Goal: Information Seeking & Learning: Find specific fact

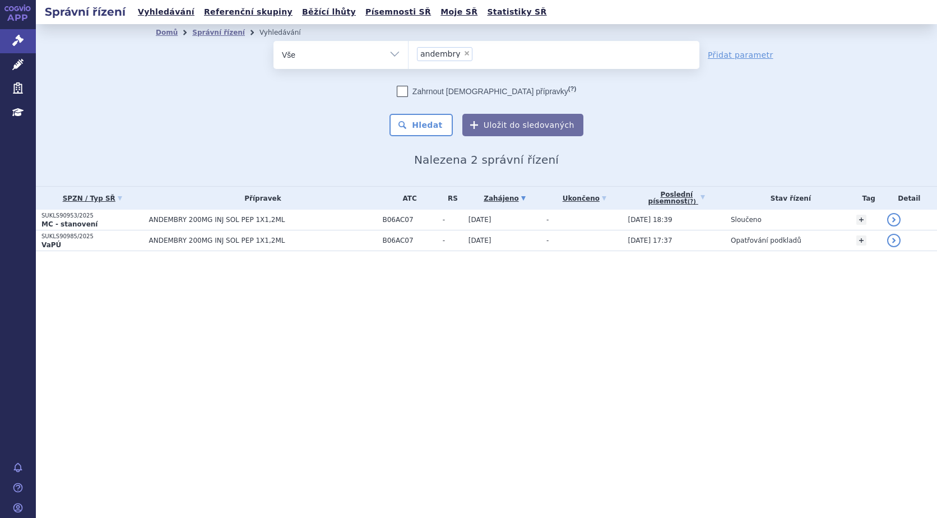
click at [464, 52] on span "×" at bounding box center [467, 53] width 7 height 7
click at [409, 52] on select "andembry" at bounding box center [408, 54] width 1 height 28
select select
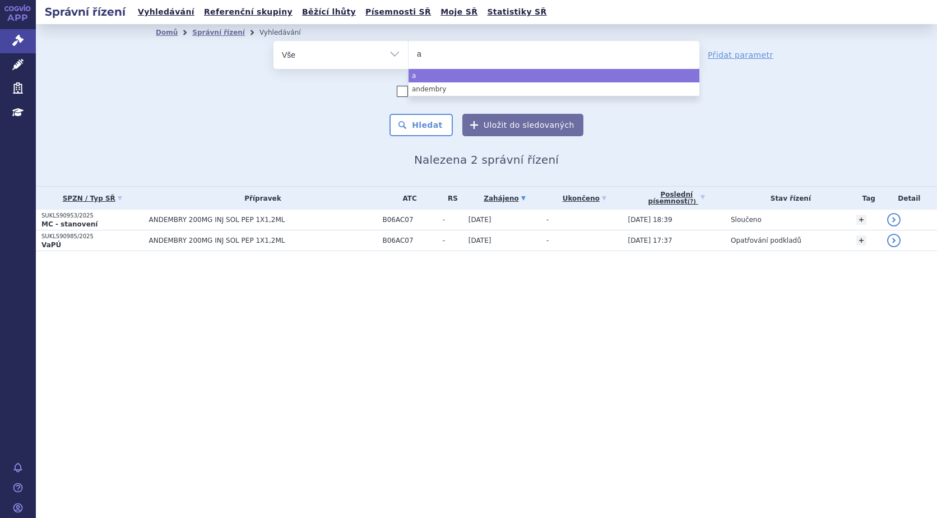
type input "ag"
type input "agam"
type input "agamr"
type input "agamre"
type input "agamree"
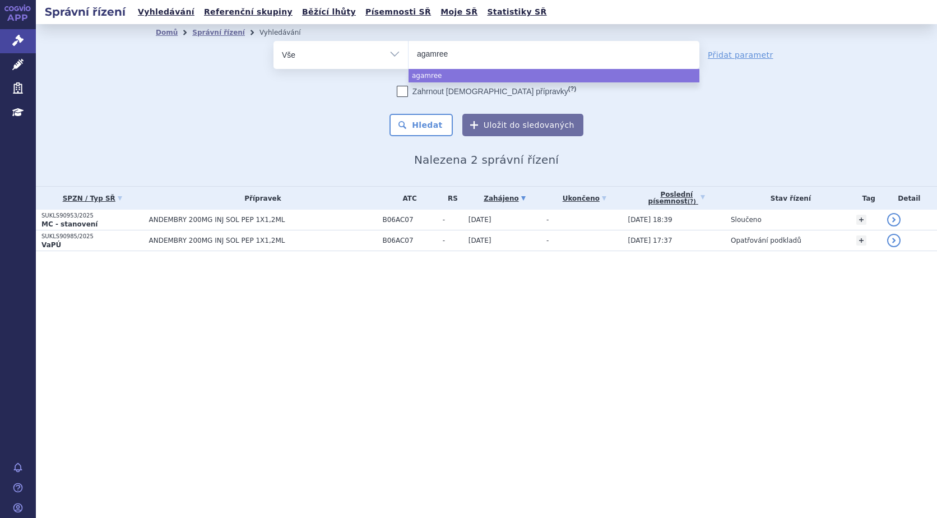
select select "agamree"
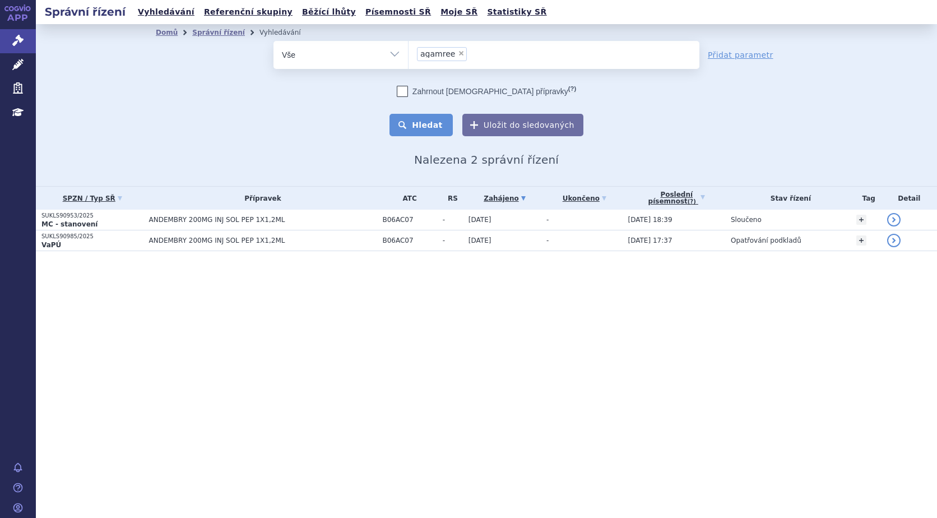
click at [434, 124] on button "Hledat" at bounding box center [421, 125] width 63 height 22
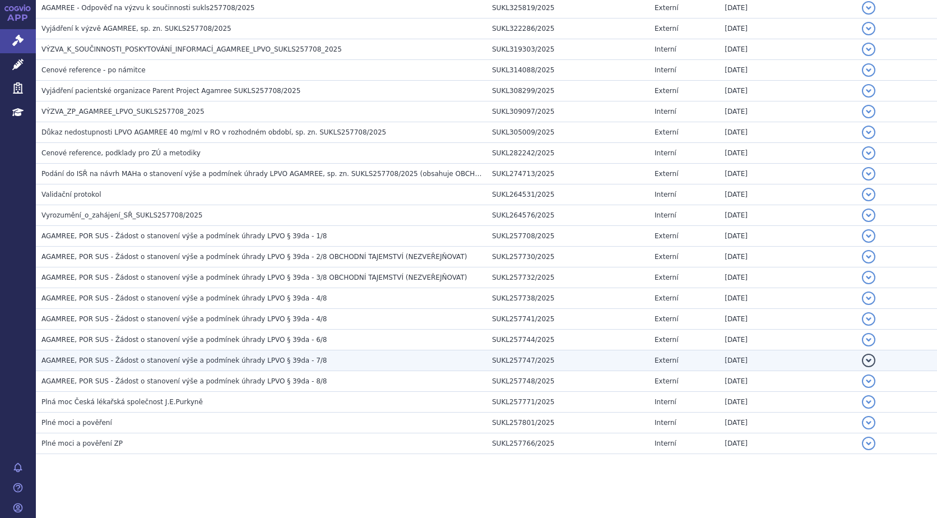
scroll to position [409, 0]
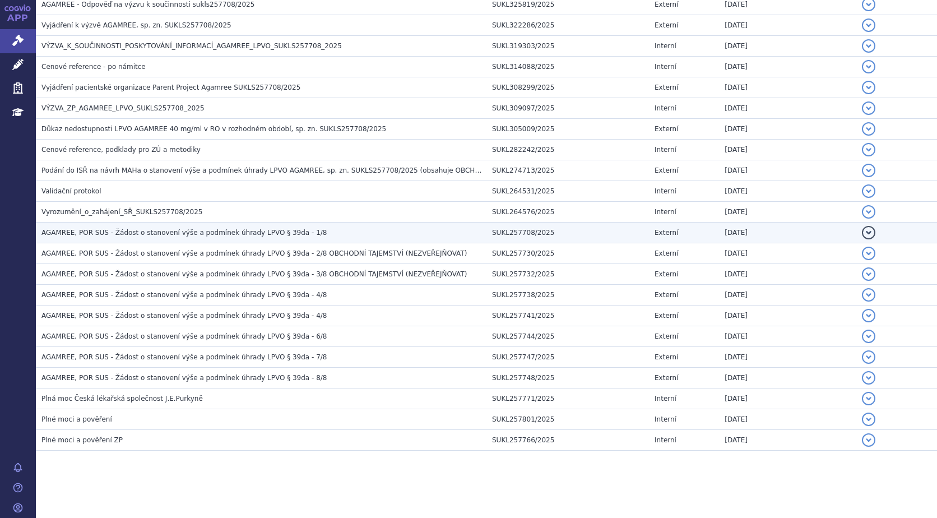
click at [862, 230] on button "detail" at bounding box center [868, 232] width 13 height 13
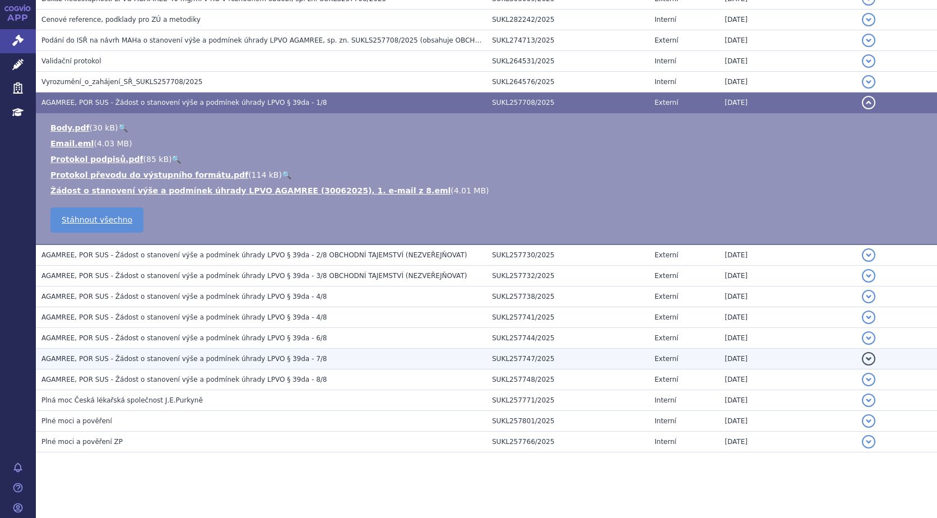
scroll to position [541, 0]
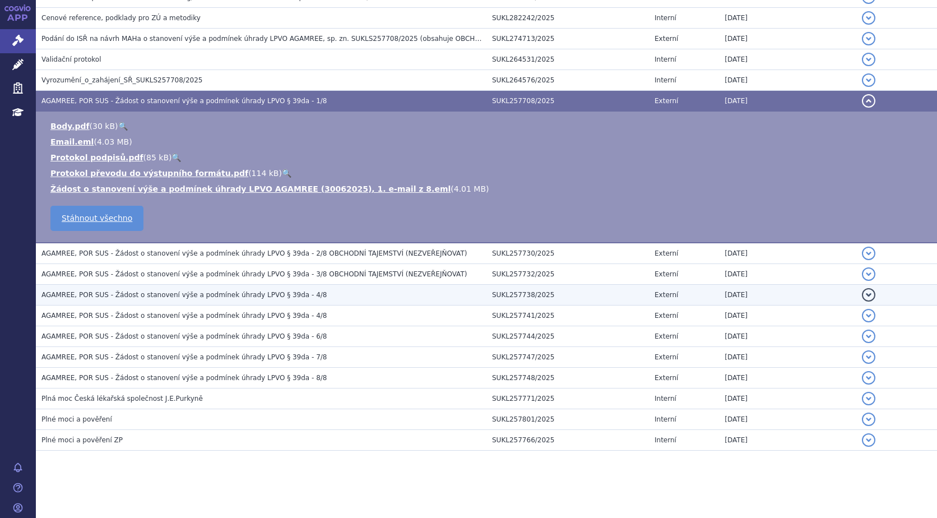
click at [862, 293] on button "detail" at bounding box center [868, 294] width 13 height 13
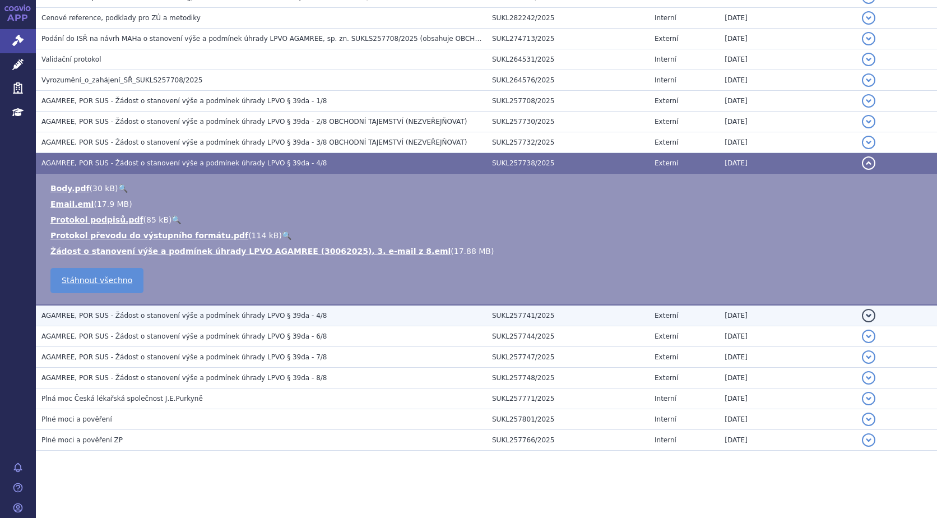
click at [862, 311] on button "detail" at bounding box center [868, 315] width 13 height 13
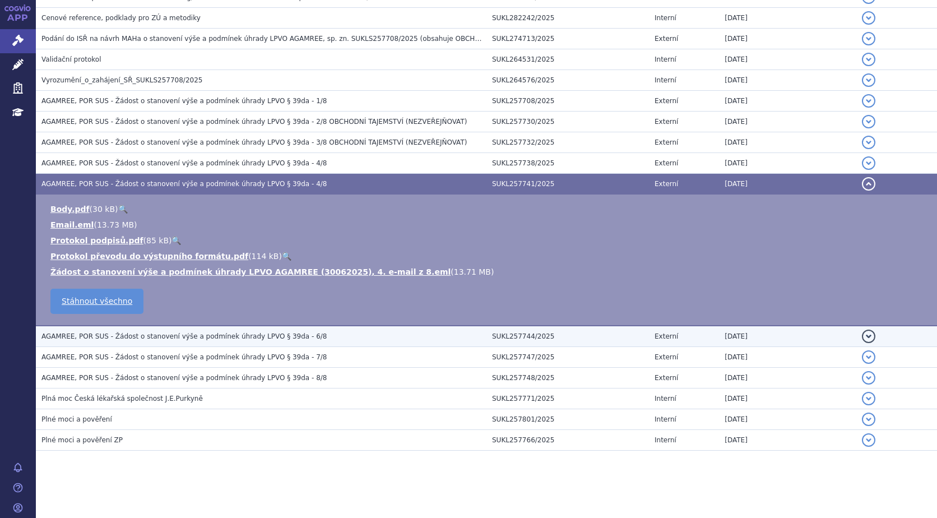
click at [862, 336] on button "detail" at bounding box center [868, 336] width 13 height 13
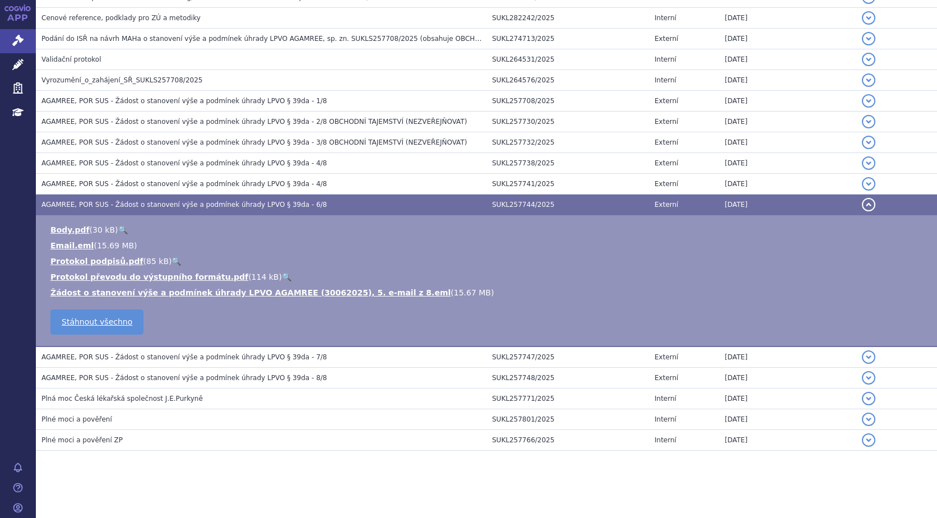
click at [863, 353] on button "detail" at bounding box center [868, 356] width 13 height 13
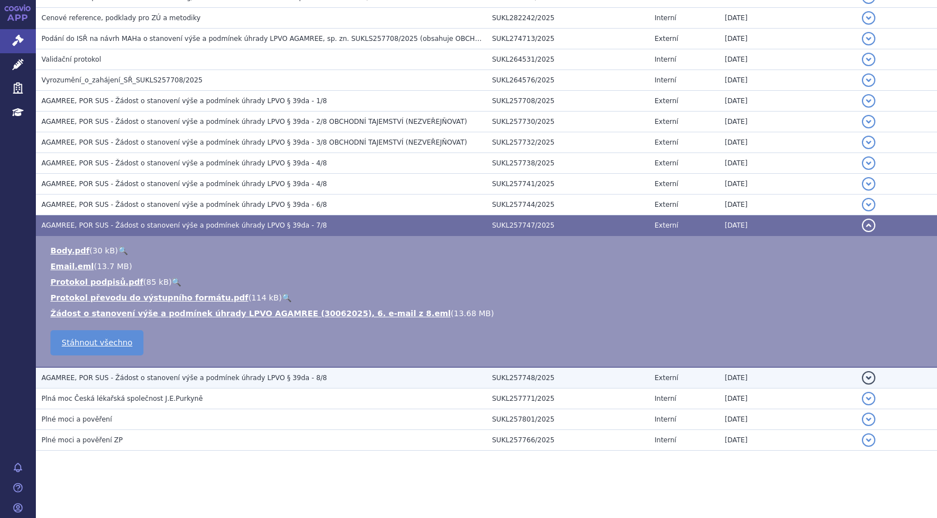
click at [862, 379] on button "detail" at bounding box center [868, 377] width 13 height 13
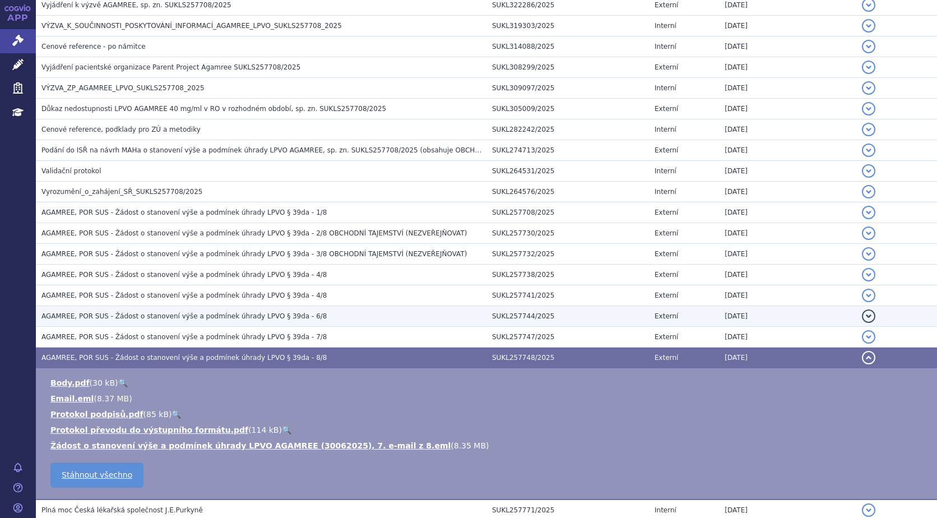
scroll to position [429, 0]
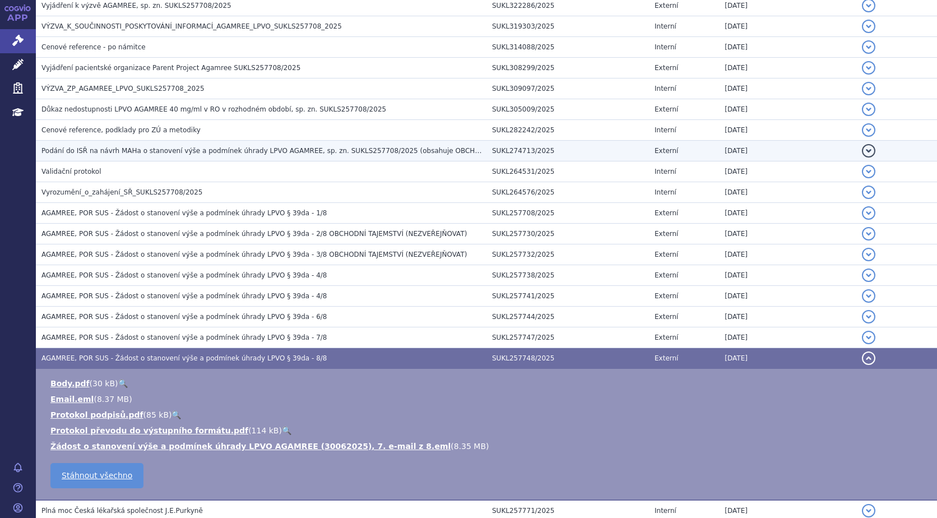
click at [179, 153] on span "Podání do ISŘ na návrh MAHa o stanovení výše a podmínek úhrady LPVO AGAMREE, sp…" at bounding box center [335, 151] width 589 height 8
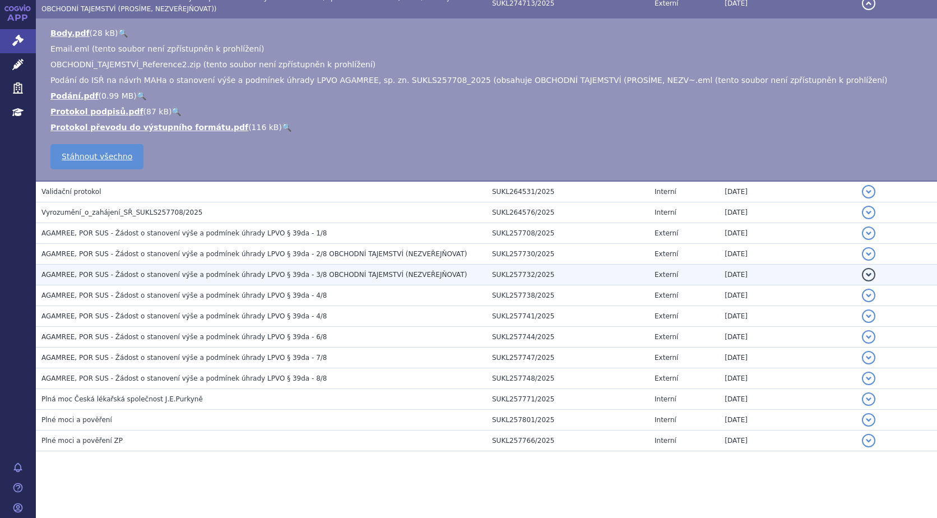
scroll to position [581, 0]
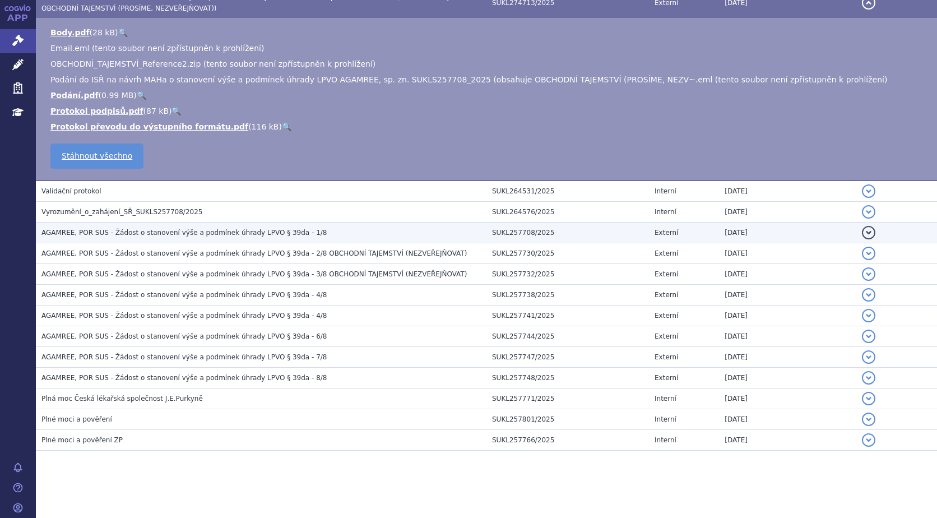
click at [862, 229] on button "detail" at bounding box center [868, 232] width 13 height 13
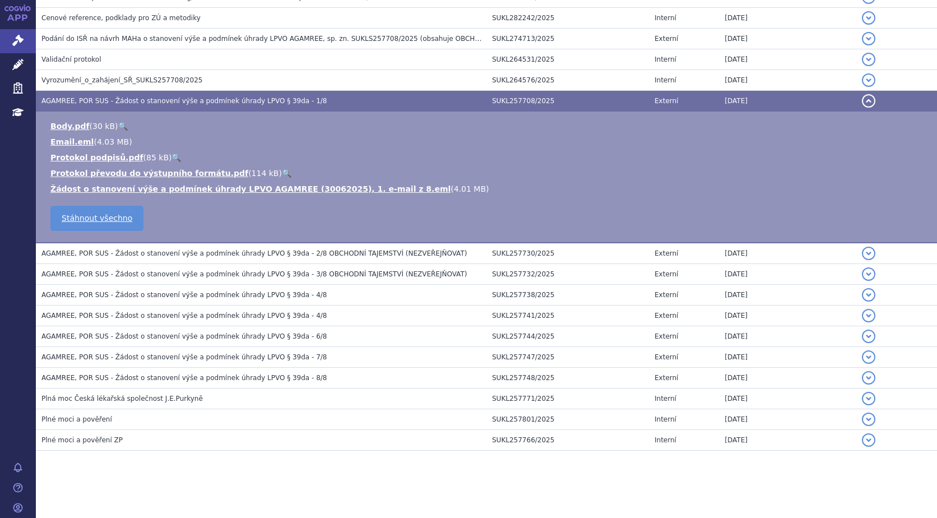
scroll to position [541, 0]
click at [281, 187] on link "Žádost o stanovení výše a podmínek úhrady LPVO AGAMREE (30062025), 1. e-mail z …" at bounding box center [250, 188] width 400 height 9
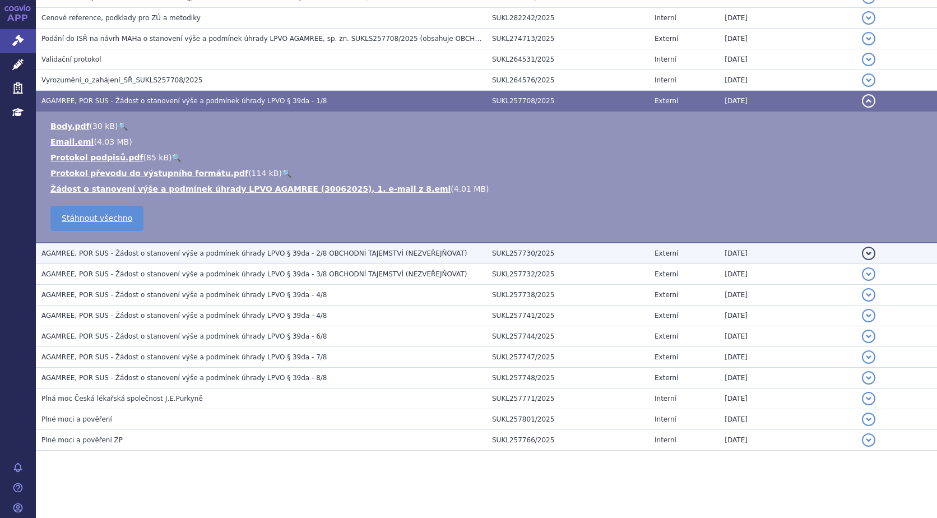
click at [862, 253] on button "detail" at bounding box center [868, 253] width 13 height 13
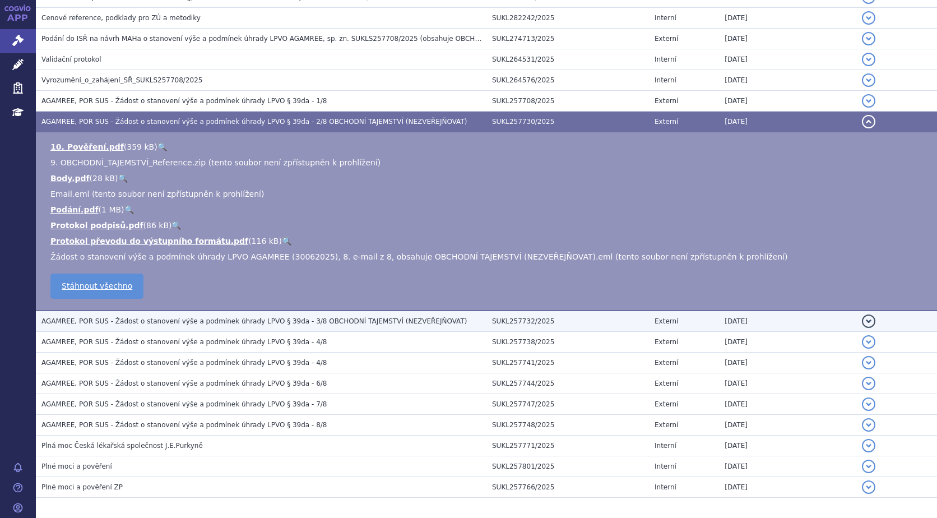
click at [173, 314] on td "AGAMREE, POR SUS - Žádost o stanovení výše a podmínek úhrady LPVO § 39da - 3/8 …" at bounding box center [261, 321] width 451 height 21
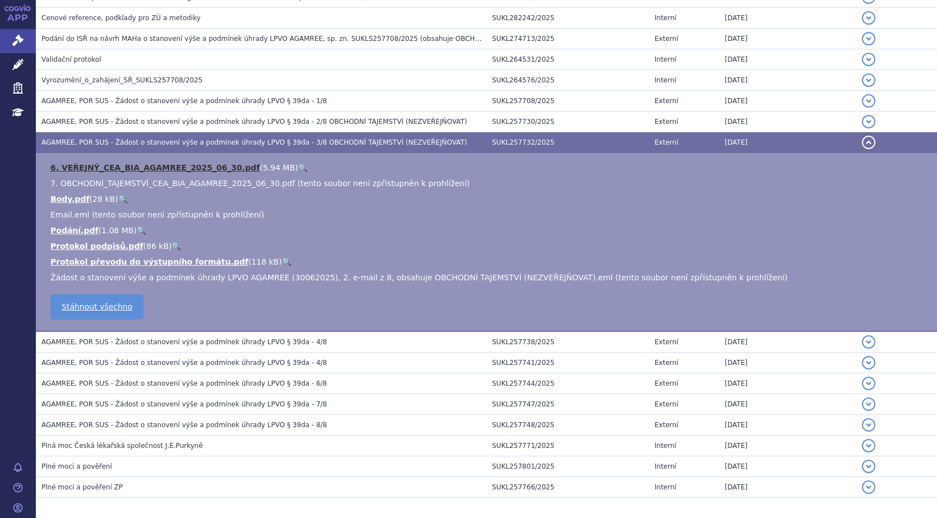
click at [196, 169] on link "6. VEŘEJNÝ_CEA_BIA_AGAMREE_2025_06_30.pdf" at bounding box center [155, 167] width 210 height 9
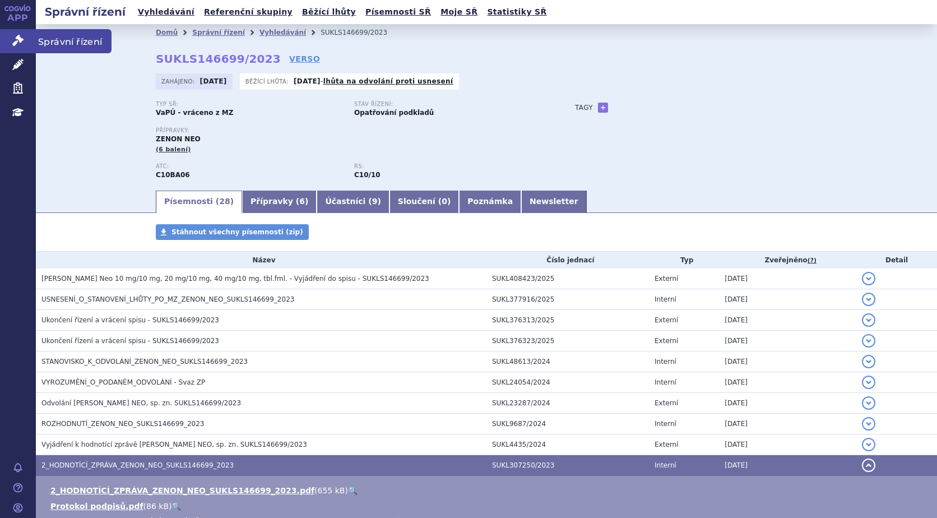
click at [22, 41] on icon at bounding box center [17, 40] width 11 height 11
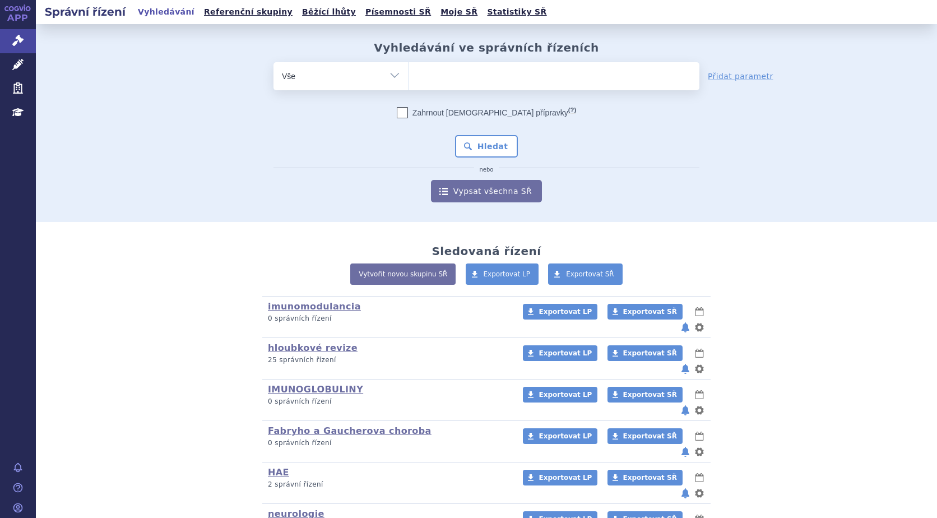
click at [449, 76] on ul at bounding box center [554, 74] width 291 height 24
click at [409, 76] on select at bounding box center [408, 76] width 1 height 28
type input "ag"
type input "agam"
type input "agamr"
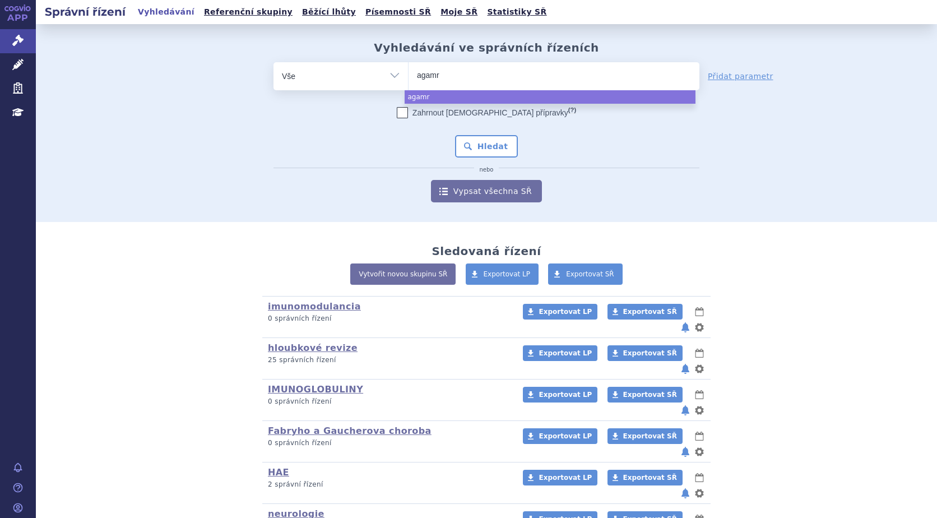
type input "agamre"
type input "agamree"
select select "agamree"
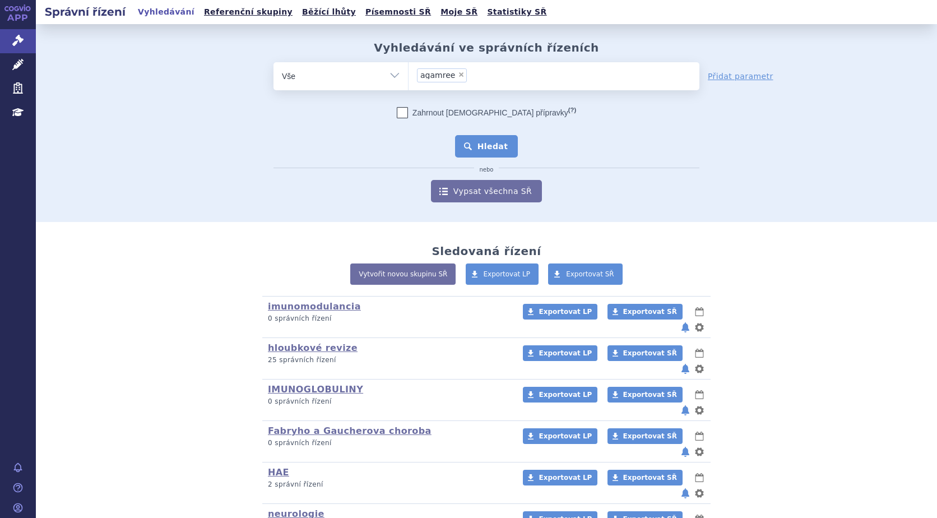
click at [485, 140] on button "Hledat" at bounding box center [486, 146] width 63 height 22
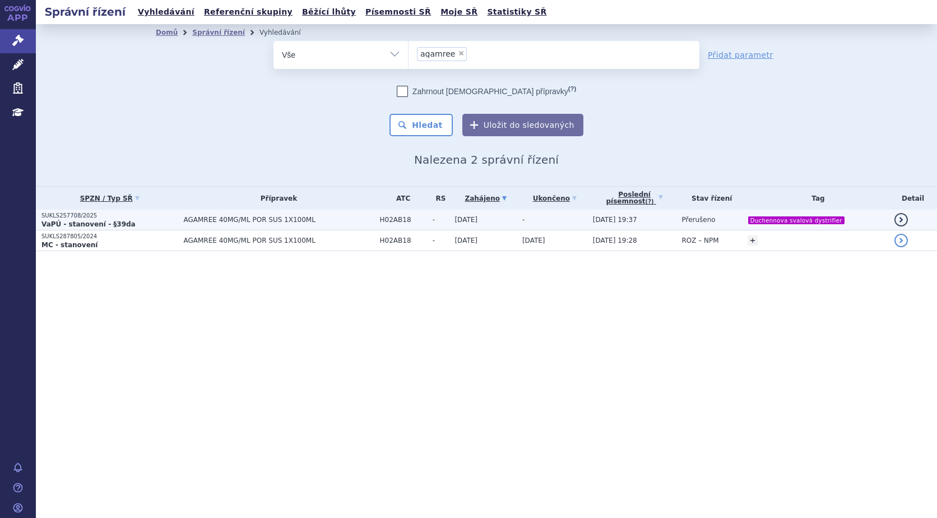
click at [85, 220] on strong "VaPÚ - stanovení - §39da" at bounding box center [88, 224] width 94 height 8
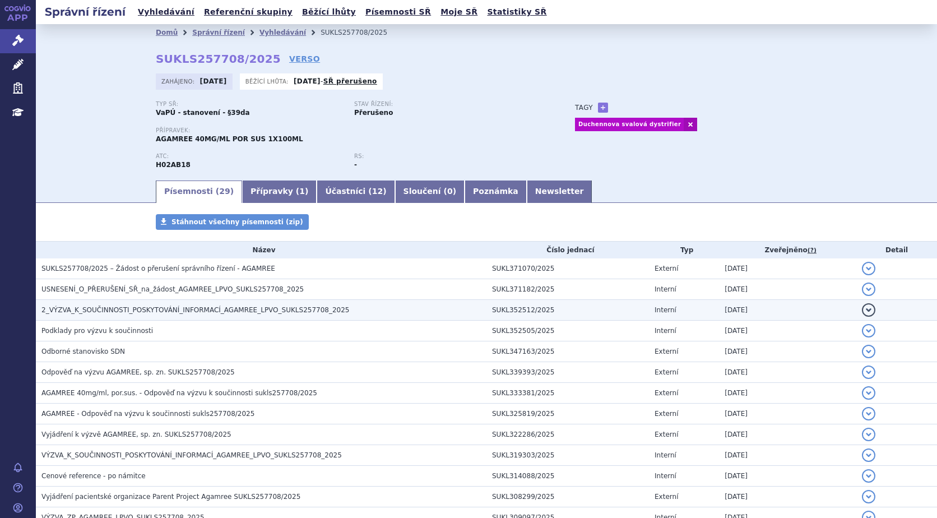
click at [113, 313] on span "2_VÝZVA_K_SOUČINNOSTI_POSKYTOVÁNÍ_INFORMACÍ_AGAMREE_LPVO_SUKLS257708_2025" at bounding box center [195, 310] width 308 height 8
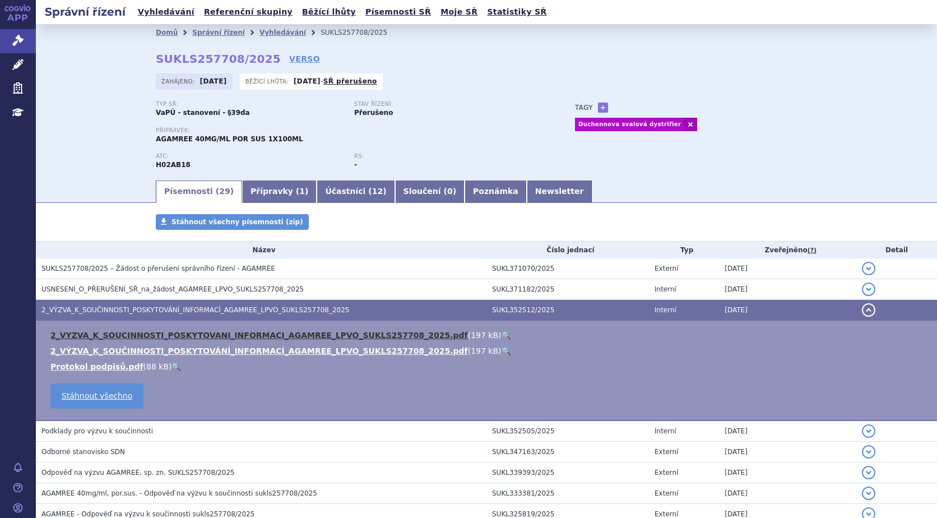
click at [119, 333] on link "2_VYZVA_K_SOUCINNOSTI_POSKYTOVANI_INFORMACI_AGAMREE_LPVO_SUKLS257708_2025.pdf" at bounding box center [259, 335] width 418 height 9
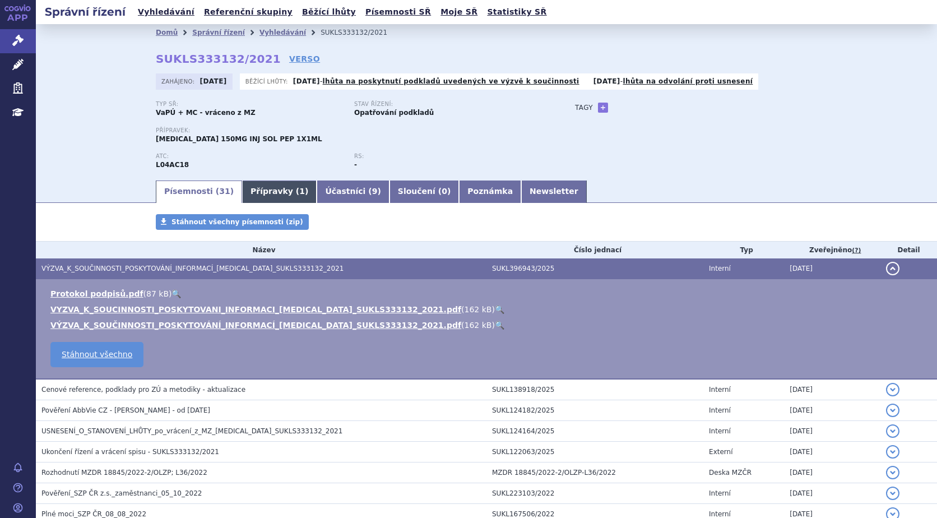
click at [265, 185] on link "Přípravky ( 1 )" at bounding box center [279, 191] width 75 height 22
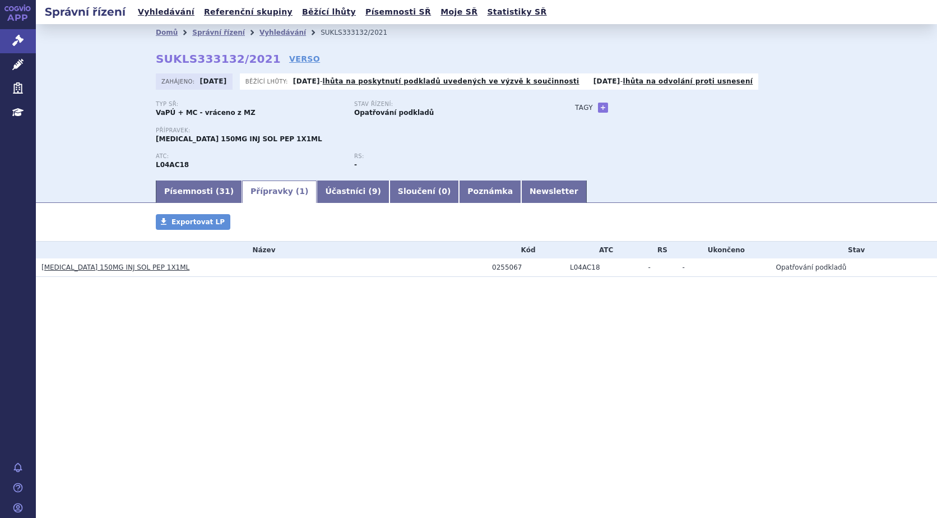
click at [105, 261] on td "[MEDICAL_DATA] 150MG INJ SOL PEP 1X1ML" at bounding box center [261, 267] width 451 height 18
click at [105, 267] on link "[MEDICAL_DATA] 150MG INJ SOL PEP 1X1ML" at bounding box center [115, 267] width 148 height 8
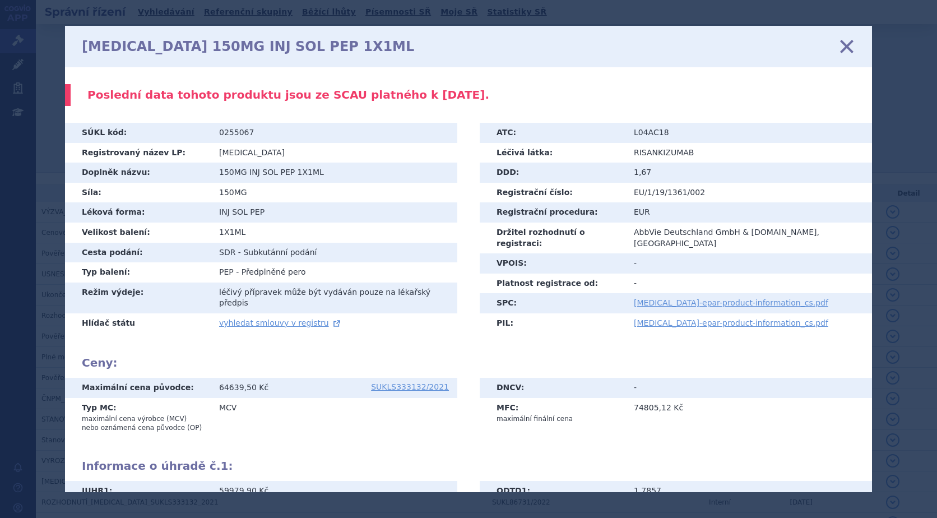
click at [839, 41] on icon at bounding box center [847, 47] width 24 height 24
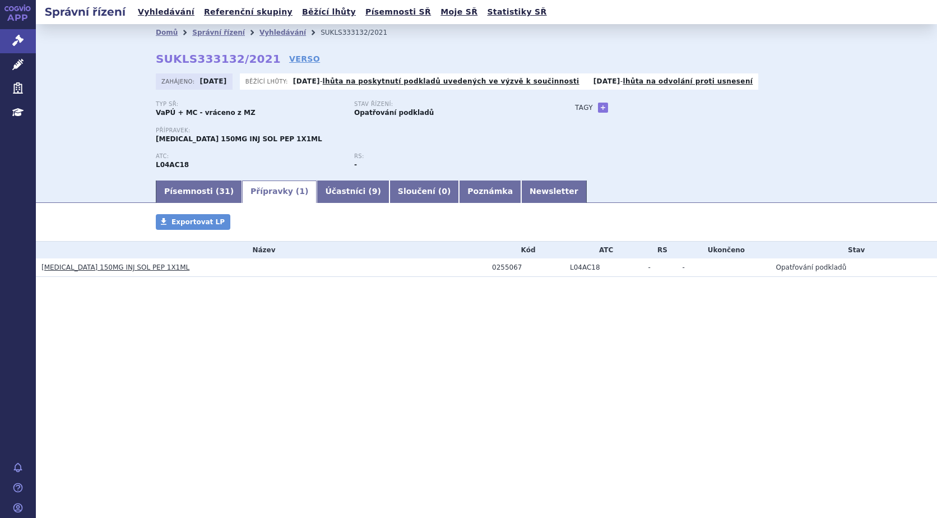
click at [94, 267] on link "SKYRIZI 150MG INJ SOL PEP 1X1ML" at bounding box center [115, 267] width 148 height 8
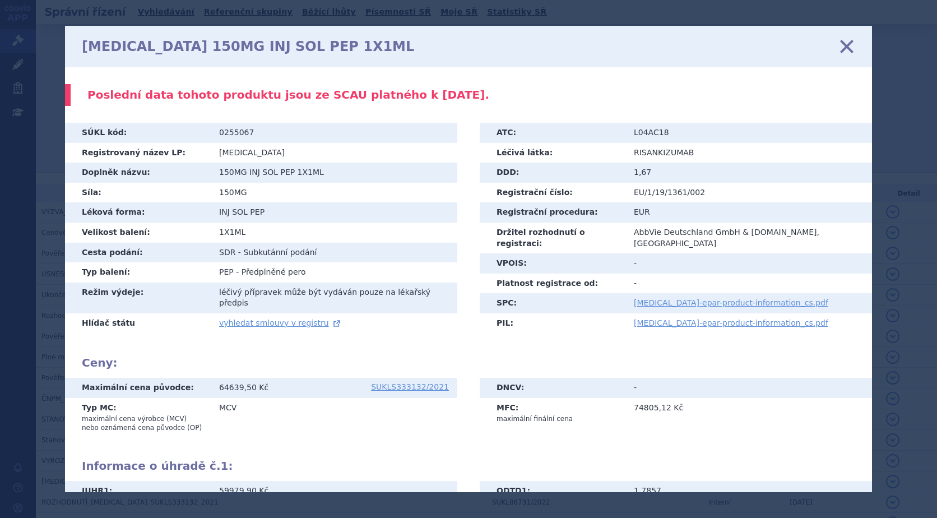
click at [840, 48] on icon at bounding box center [847, 47] width 24 height 24
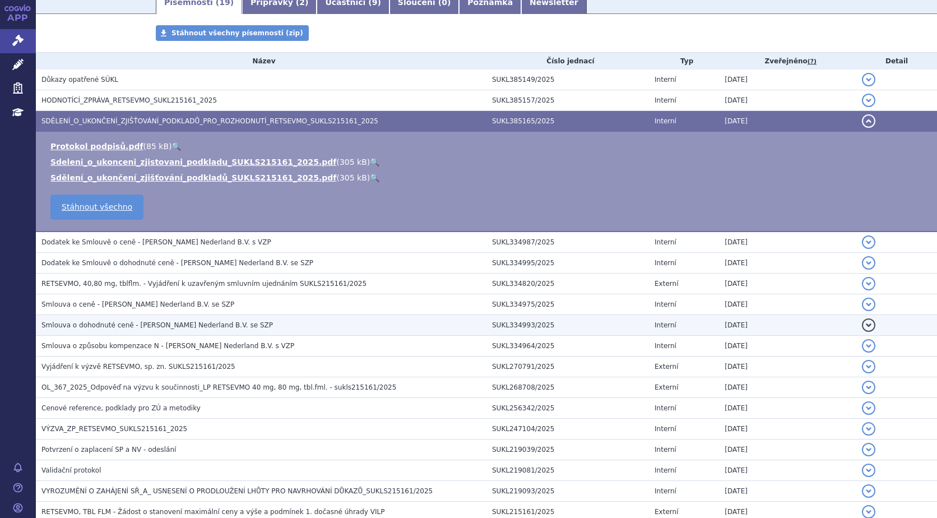
scroll to position [198, 0]
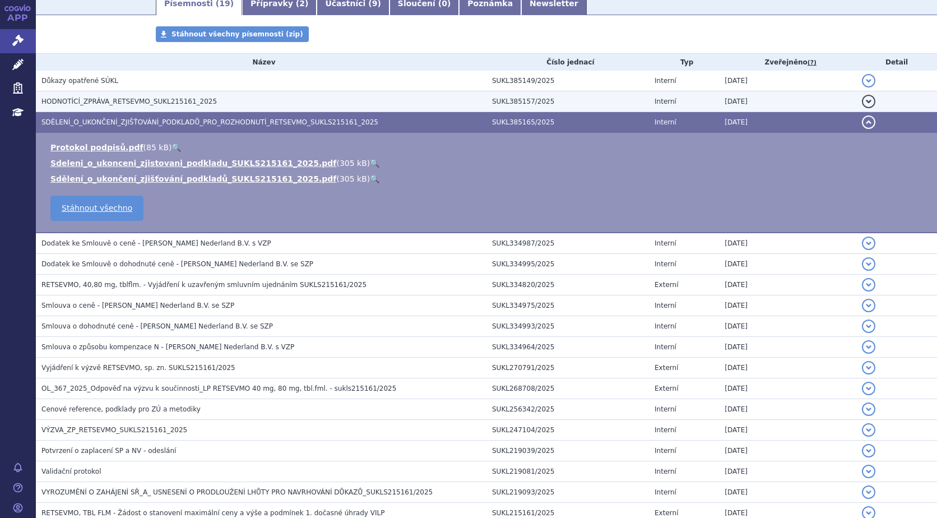
click at [862, 101] on button "detail" at bounding box center [868, 101] width 13 height 13
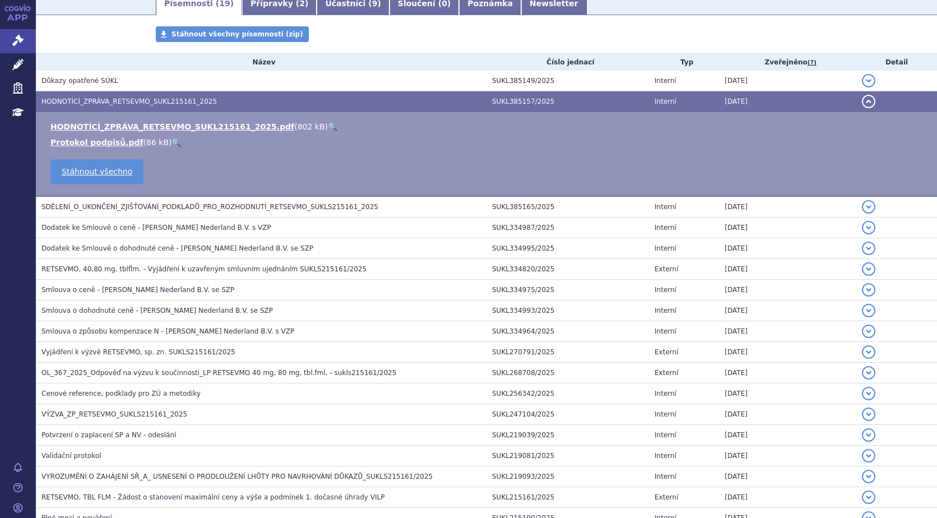
click at [328, 126] on link "🔍" at bounding box center [333, 126] width 10 height 9
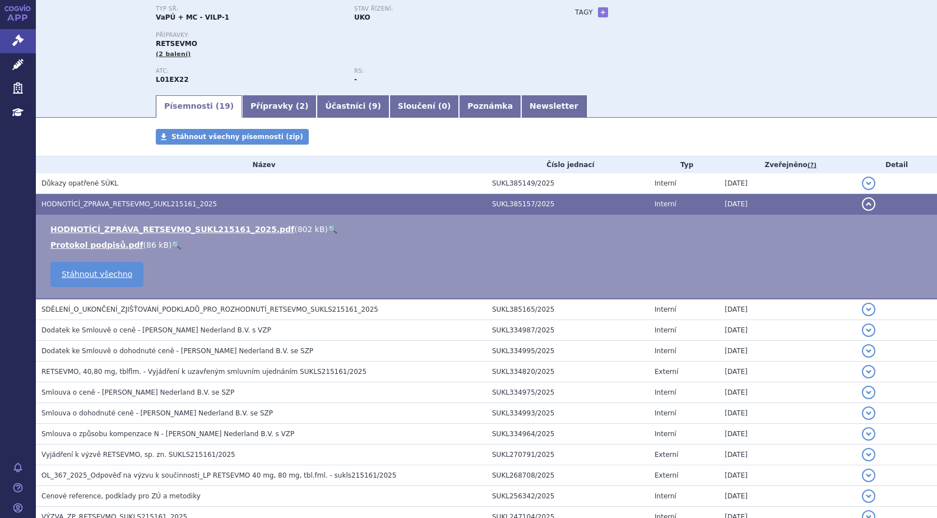
scroll to position [0, 0]
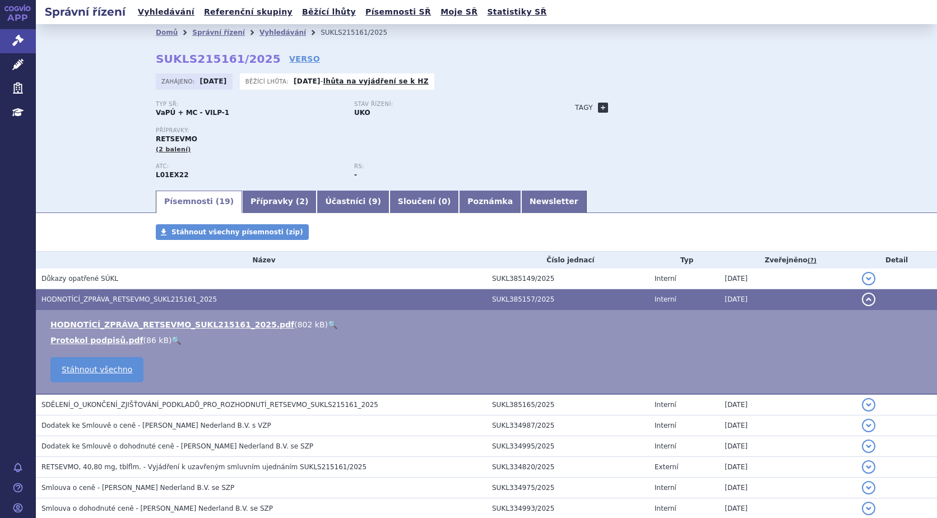
click at [598, 109] on link "+" at bounding box center [603, 108] width 10 height 10
click at [643, 108] on span at bounding box center [653, 107] width 81 height 15
type input "karcinom plic a štítné žlázy"
click at [706, 109] on button "Přidat" at bounding box center [711, 107] width 29 height 13
select select
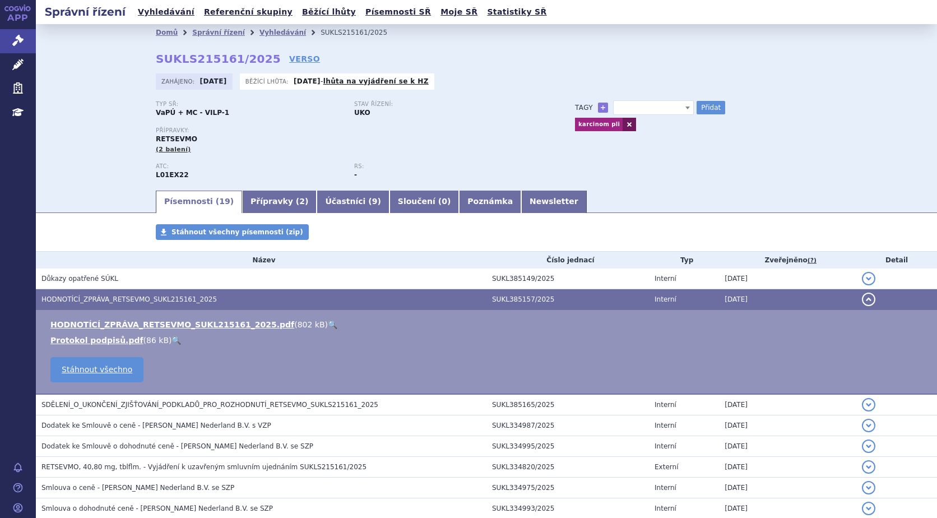
click at [623, 122] on link at bounding box center [629, 124] width 13 height 13
click at [631, 106] on span at bounding box center [653, 107] width 81 height 15
type input "karcinom"
click at [645, 110] on span "karcinom plic a štítné žlázy" at bounding box center [654, 108] width 80 height 15
click at [712, 105] on button "Přidat" at bounding box center [711, 107] width 29 height 13
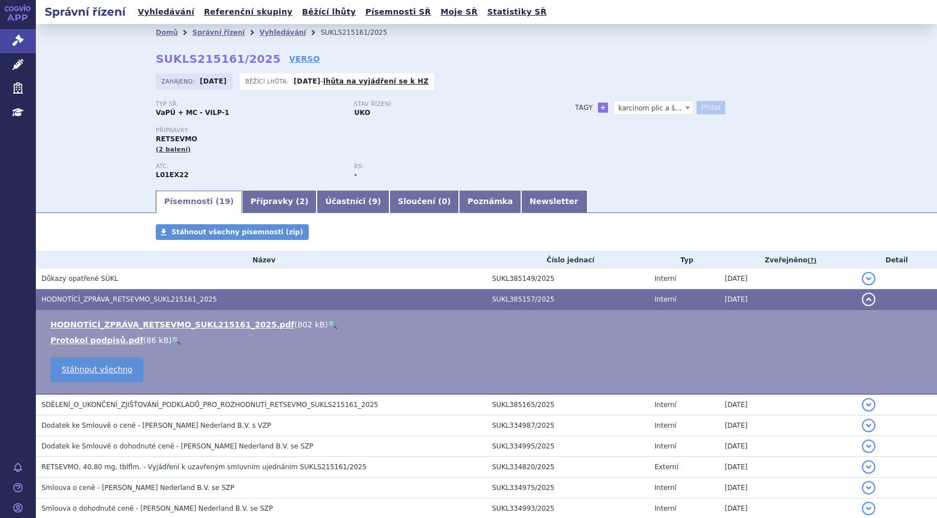
select select
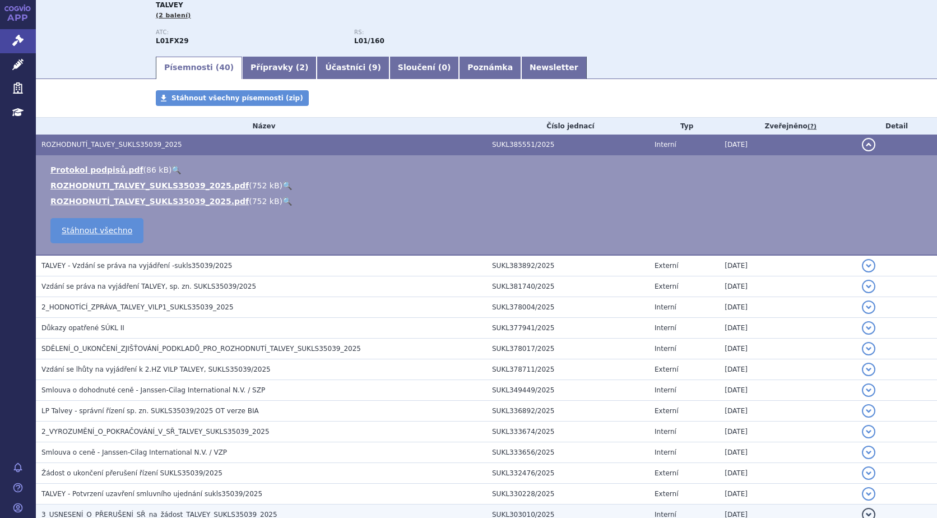
scroll to position [100, 0]
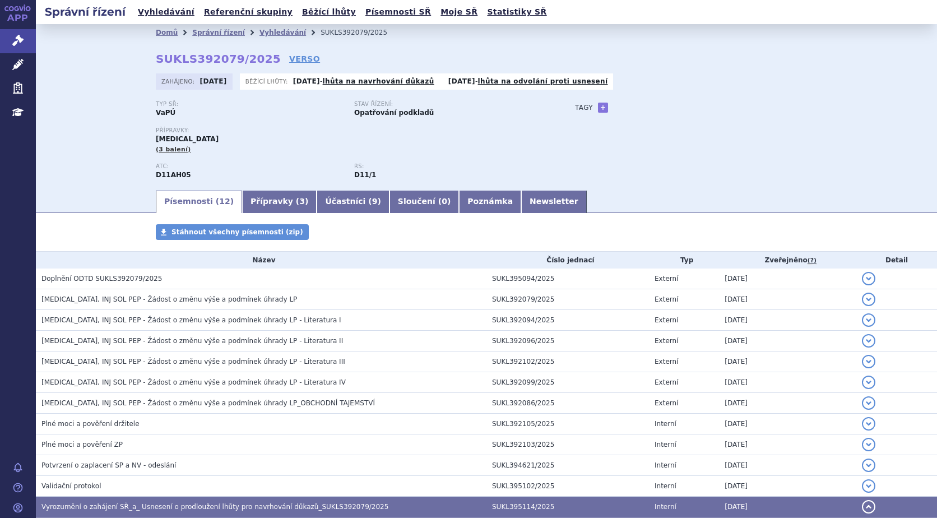
scroll to position [167, 0]
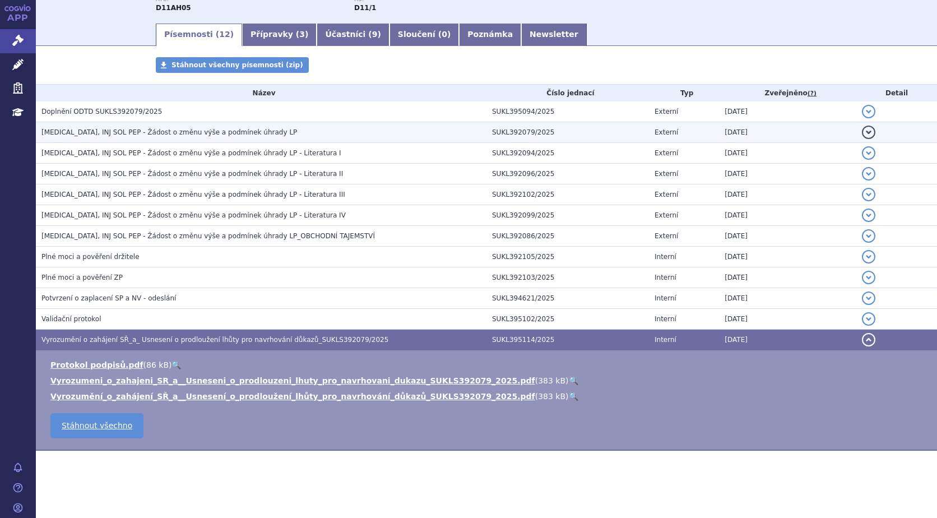
click at [862, 128] on button "detail" at bounding box center [868, 132] width 13 height 13
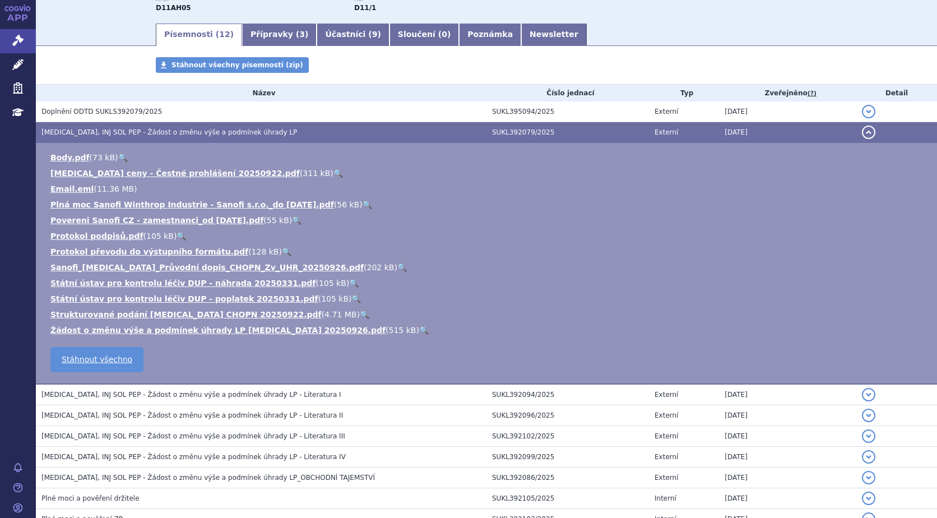
click at [419, 329] on link "🔍" at bounding box center [424, 330] width 10 height 9
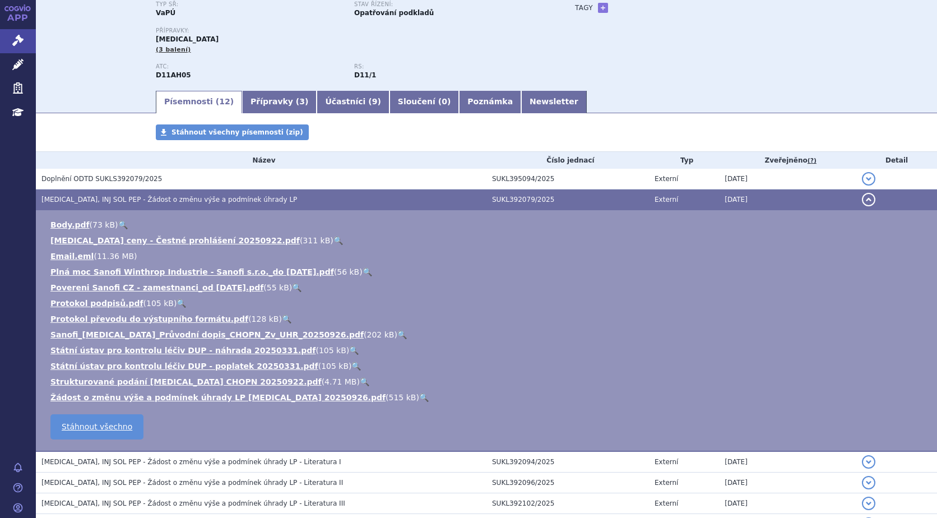
scroll to position [0, 0]
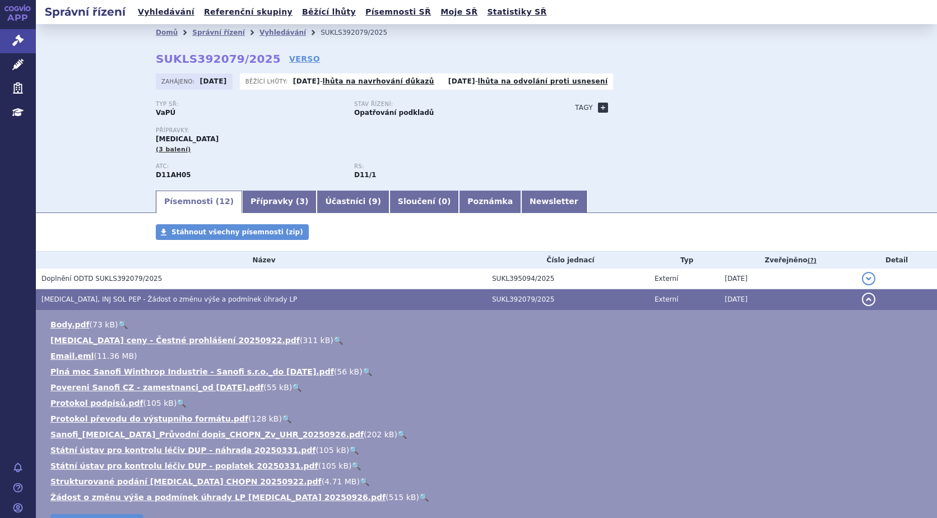
click at [598, 110] on link "+" at bounding box center [603, 108] width 10 height 10
click at [628, 102] on span at bounding box center [653, 107] width 81 height 15
type input "DZU CHOPN"
click at [710, 105] on button "Přidat" at bounding box center [711, 107] width 29 height 13
click at [659, 105] on span at bounding box center [653, 107] width 81 height 15
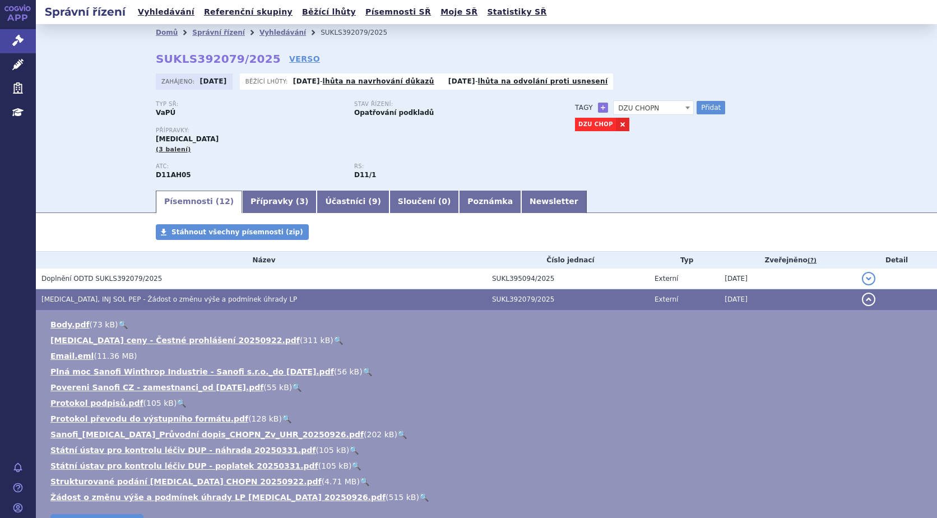
click at [658, 110] on span "DZU CHOPN" at bounding box center [654, 108] width 80 height 15
click at [707, 109] on button "Přidat" at bounding box center [711, 107] width 29 height 13
select select
click at [616, 126] on link at bounding box center [622, 124] width 13 height 13
